Goal: Complete application form

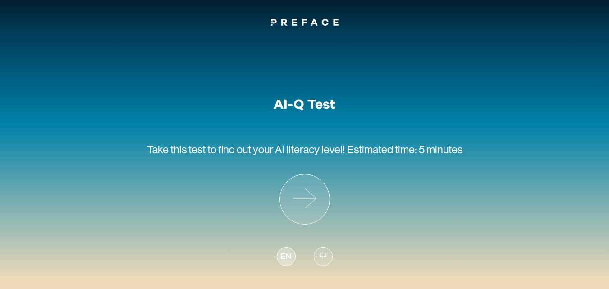
click at [284, 258] on span "EN" at bounding box center [285, 256] width 11 height 12
click at [291, 255] on span "EN" at bounding box center [285, 256] width 11 height 12
click at [283, 254] on span "EN" at bounding box center [285, 256] width 11 height 12
click at [309, 200] on icon at bounding box center [305, 199] width 50 height 50
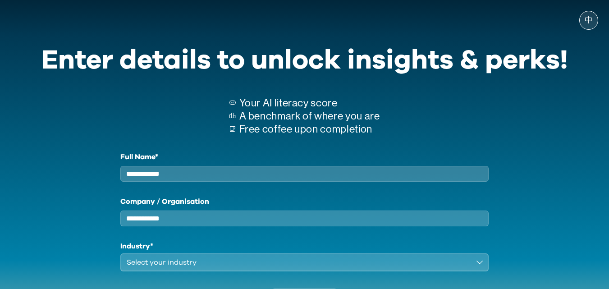
click at [271, 177] on input "Full Name*" at bounding box center [304, 174] width 368 height 16
type input "*"
type input "****"
click at [203, 217] on input "Company / Organisation" at bounding box center [304, 218] width 368 height 16
